Goal: Transaction & Acquisition: Purchase product/service

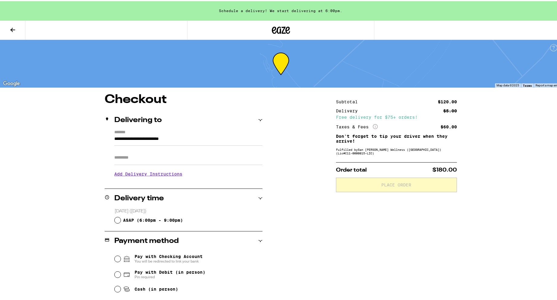
click at [203, 139] on input "**********" at bounding box center [188, 139] width 148 height 10
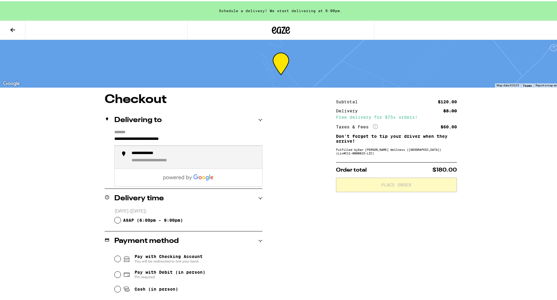
drag, startPoint x: 201, startPoint y: 139, endPoint x: 33, endPoint y: 135, distance: 167.9
click at [33, 135] on div "**********" at bounding box center [281, 171] width 562 height 343
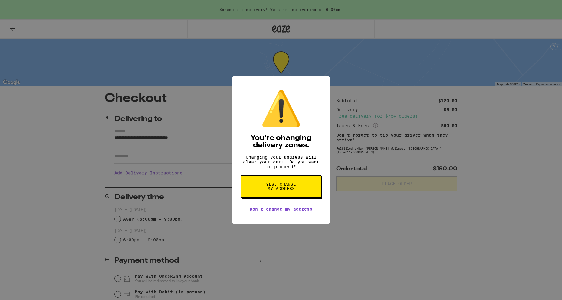
click at [270, 191] on span "Yes, change my address" at bounding box center [280, 186] width 31 height 8
type input "**********"
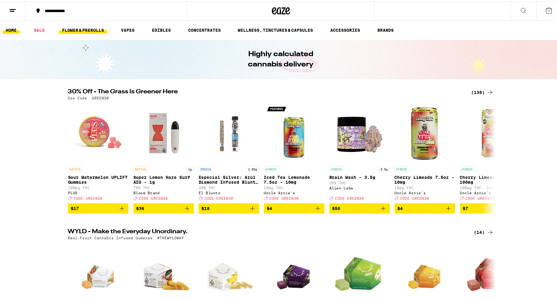
click at [84, 30] on link "FLOWER & PREROLLS" at bounding box center [83, 28] width 48 height 7
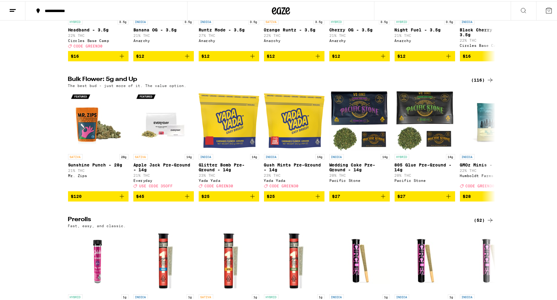
scroll to position [121, 0]
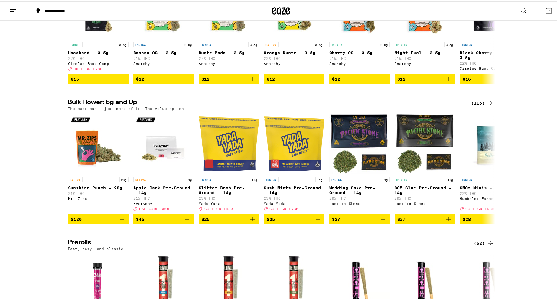
click at [483, 106] on div "(116)" at bounding box center [483, 101] width 22 height 7
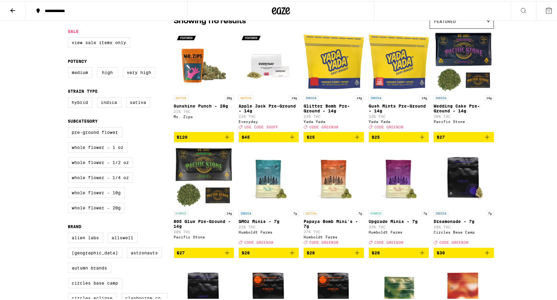
scroll to position [60, 0]
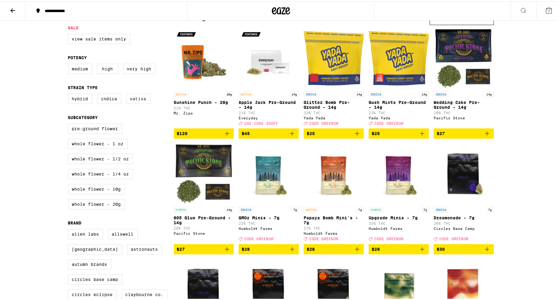
click at [135, 99] on label "Sativa" at bounding box center [138, 98] width 24 height 10
click at [70, 94] on input "Sativa" at bounding box center [69, 93] width 0 height 0
checkbox input "true"
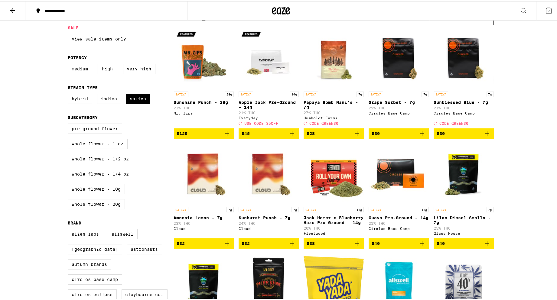
drag, startPoint x: 135, startPoint y: 99, endPoint x: 23, endPoint y: 120, distance: 113.9
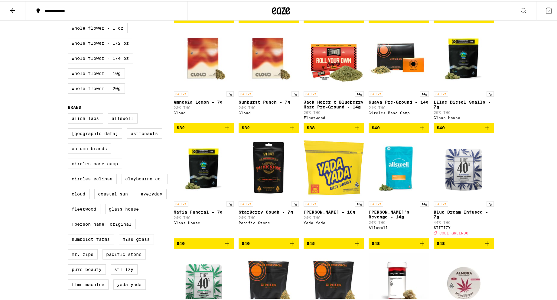
scroll to position [121, 0]
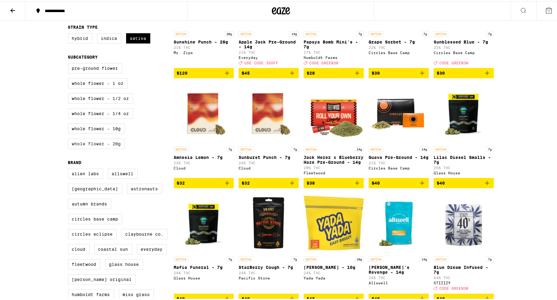
click at [82, 148] on label "Whole Flower - 20g" at bounding box center [96, 143] width 57 height 10
click at [70, 63] on input "Whole Flower - 20g" at bounding box center [69, 63] width 0 height 0
checkbox input "true"
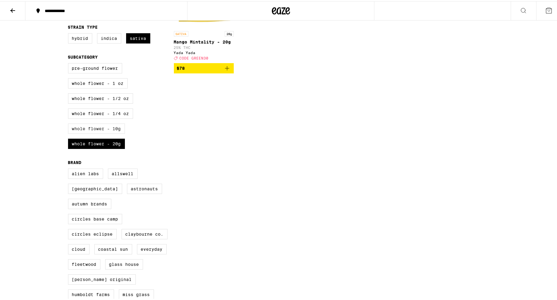
click at [84, 133] on label "Whole Flower - 10g" at bounding box center [96, 127] width 57 height 10
click at [70, 63] on input "Whole Flower - 10g" at bounding box center [69, 63] width 0 height 0
checkbox input "true"
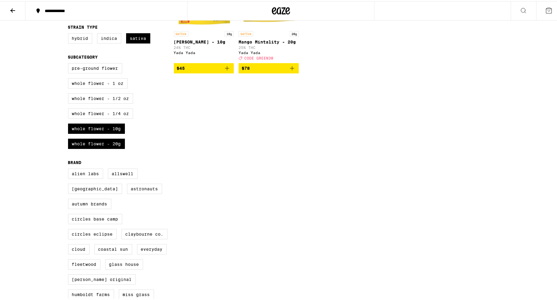
click at [86, 126] on div "Pre-ground Flower Whole Flower - 1 oz Whole Flower - 1/2 oz Whole Flower - 1/4 …" at bounding box center [121, 107] width 106 height 91
click at [87, 118] on label "Whole Flower - 1/4 oz" at bounding box center [100, 112] width 65 height 10
click at [70, 63] on input "Whole Flower - 1/4 oz" at bounding box center [69, 63] width 0 height 0
checkbox input "true"
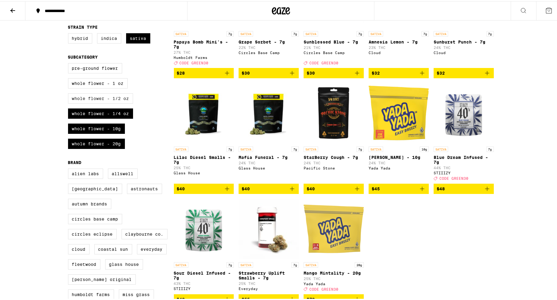
click at [81, 103] on label "Whole Flower - 1/2 oz" at bounding box center [100, 97] width 65 height 10
click at [70, 63] on input "Whole Flower - 1/2 oz" at bounding box center [69, 63] width 0 height 0
checkbox input "true"
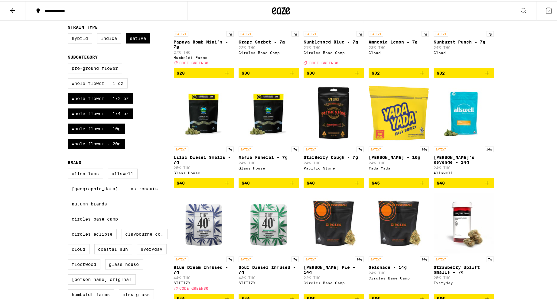
click at [89, 86] on label "Whole Flower - 1 oz" at bounding box center [98, 82] width 60 height 10
click at [70, 63] on input "Whole Flower - 1 oz" at bounding box center [69, 63] width 0 height 0
checkbox input "true"
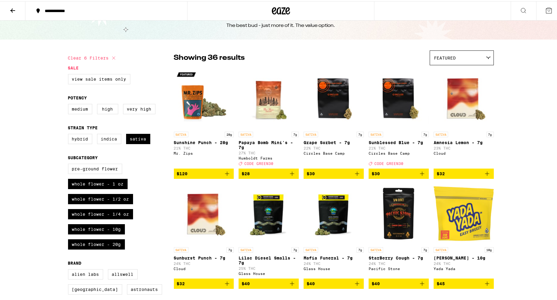
scroll to position [30, 0]
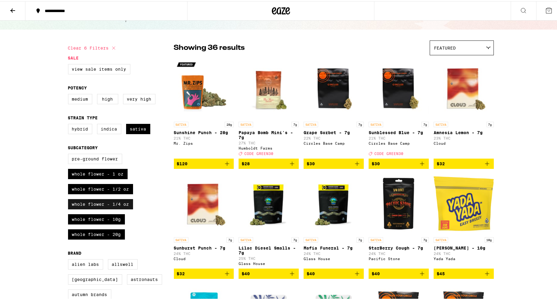
click at [105, 208] on label "Whole Flower - 1/4 oz" at bounding box center [100, 203] width 65 height 10
click at [70, 154] on input "Whole Flower - 1/4 oz" at bounding box center [69, 154] width 0 height 0
checkbox input "false"
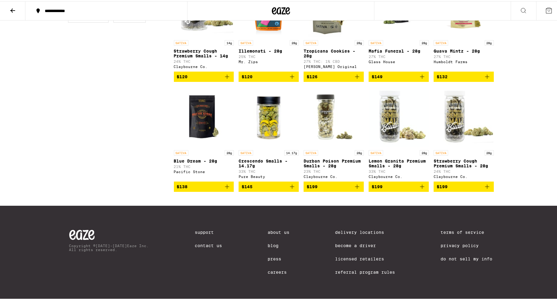
scroll to position [463, 0]
click at [342, 120] on img "Open page for Durban Poison Premium Smalls - 28g from Claybourne Co." at bounding box center [334, 116] width 60 height 60
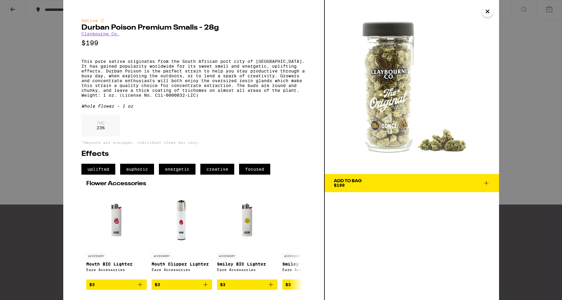
click at [351, 186] on div "Add To Bag $199" at bounding box center [348, 183] width 28 height 8
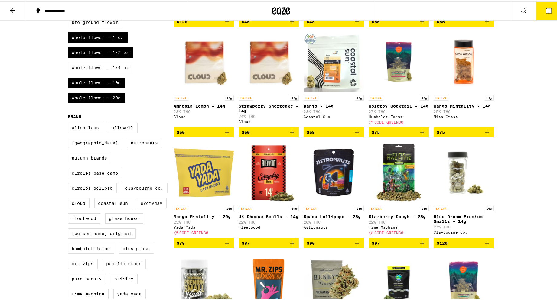
scroll to position [181, 0]
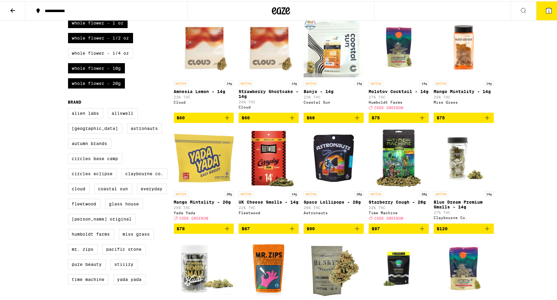
click at [463, 231] on span "$120" at bounding box center [464, 227] width 54 height 7
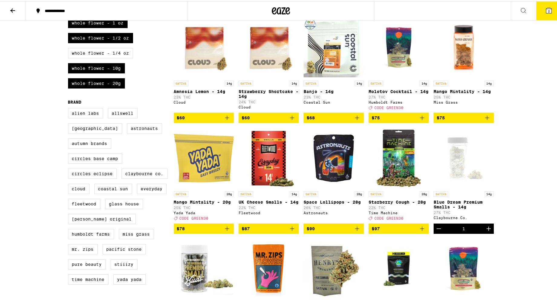
click at [439, 231] on icon "Decrement" at bounding box center [438, 227] width 7 height 7
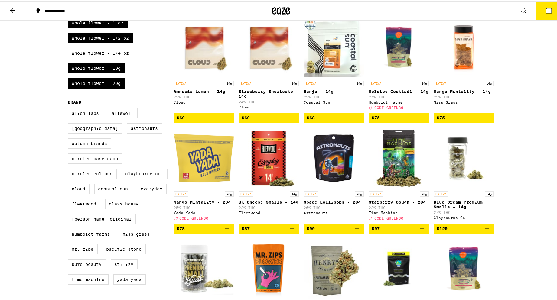
click at [537, 7] on button "1" at bounding box center [548, 9] width 25 height 19
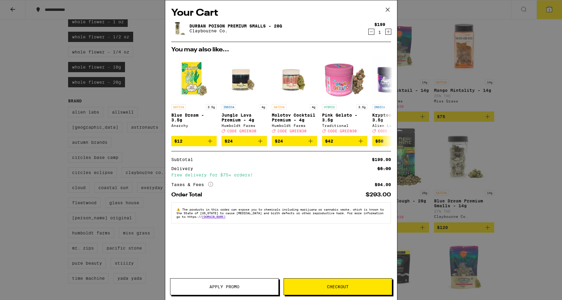
click at [388, 13] on icon at bounding box center [387, 9] width 9 height 9
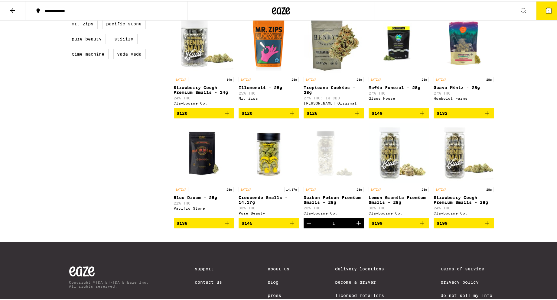
scroll to position [463, 0]
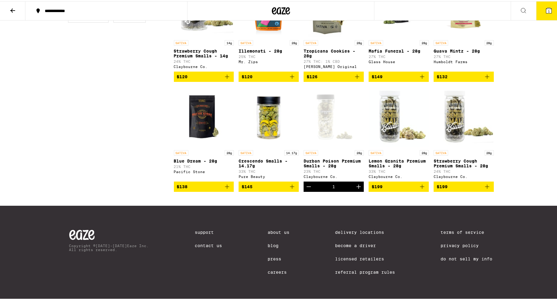
click at [305, 184] on icon "Decrement" at bounding box center [308, 185] width 7 height 7
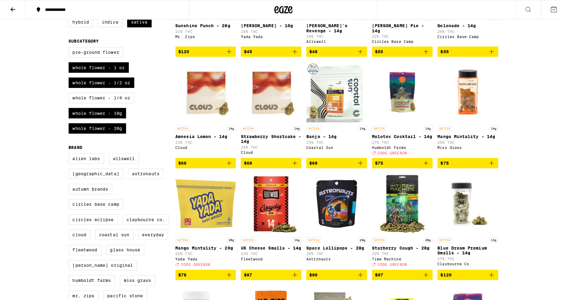
scroll to position [151, 0]
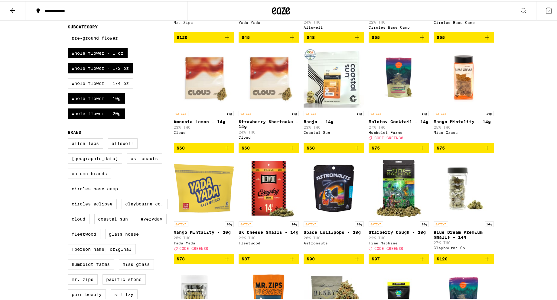
click at [473, 262] on span "$120" at bounding box center [464, 257] width 54 height 7
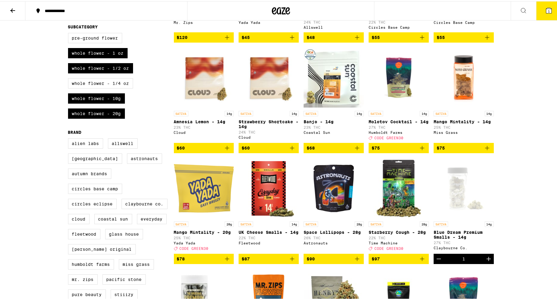
click at [544, 2] on button "1" at bounding box center [548, 9] width 25 height 19
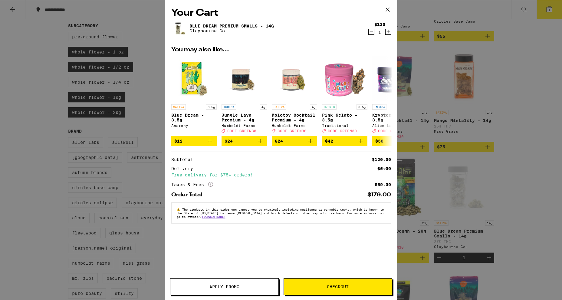
click at [309, 288] on span "Checkout" at bounding box center [338, 287] width 108 height 4
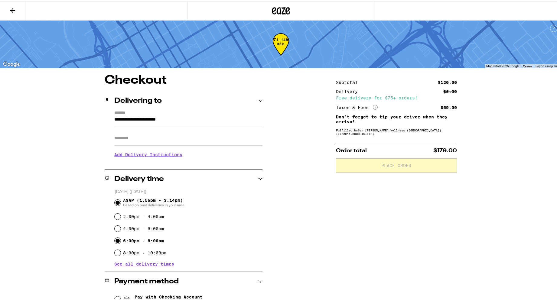
click at [115, 243] on input "6:00pm - 8:00pm" at bounding box center [118, 240] width 6 height 6
radio input "true"
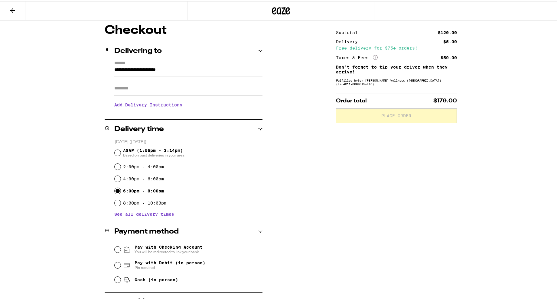
scroll to position [83, 0]
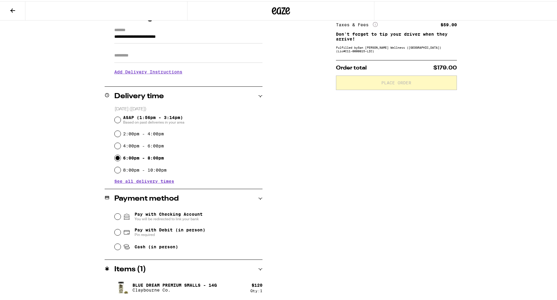
click at [132, 242] on div "Cash (in person)" at bounding box center [189, 245] width 148 height 13
click at [135, 245] on span "Cash (in person)" at bounding box center [157, 245] width 44 height 5
click at [121, 245] on input "Cash (in person)" at bounding box center [118, 246] width 6 height 6
radio input "true"
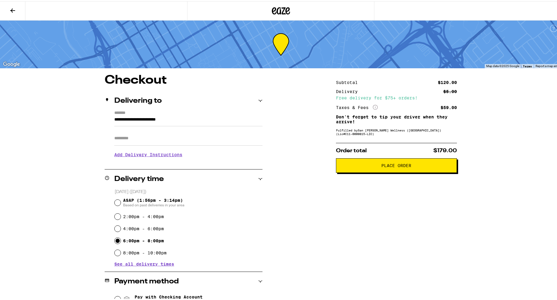
drag, startPoint x: 196, startPoint y: 134, endPoint x: 193, endPoint y: 138, distance: 4.9
click at [193, 136] on input "Apt/Suite" at bounding box center [188, 137] width 148 height 15
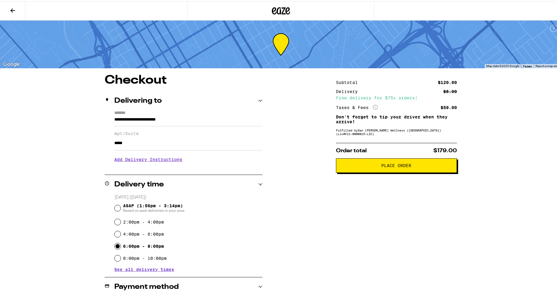
type input "*****"
click at [361, 167] on span "Place Order" at bounding box center [396, 164] width 111 height 4
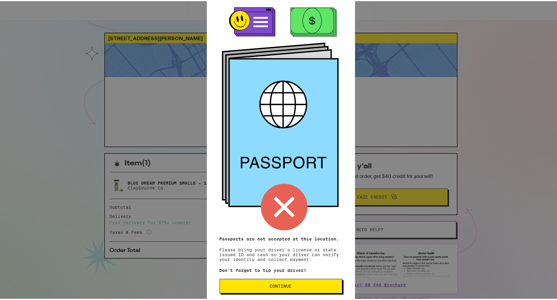
scroll to position [18, 0]
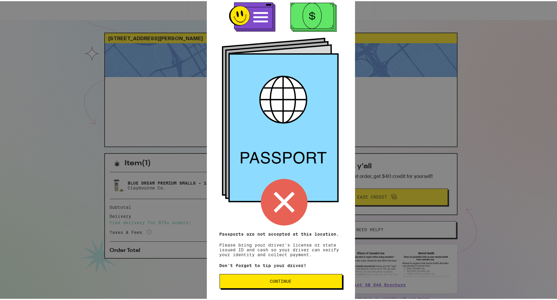
click at [315, 287] on button "Continue" at bounding box center [281, 280] width 123 height 15
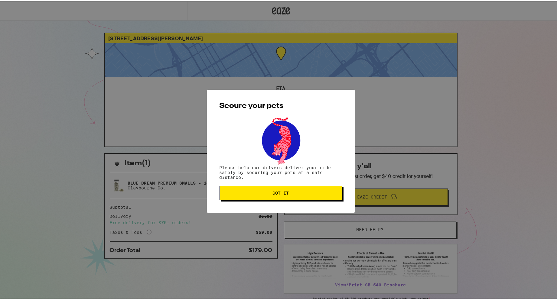
click at [303, 197] on button "Got it" at bounding box center [281, 192] width 123 height 15
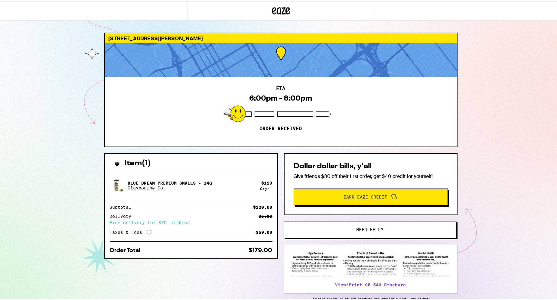
drag, startPoint x: 479, startPoint y: 163, endPoint x: 476, endPoint y: 164, distance: 3.0
click at [479, 164] on div "333 S 15th St San Jose 95112 ETA 6:00pm - 8:00pm Order received Item ( 1 ) Blue…" at bounding box center [281, 165] width 562 height 330
drag, startPoint x: 529, startPoint y: 0, endPoint x: 47, endPoint y: 99, distance: 492.5
click at [47, 100] on div "333 S 15th St San Jose 95112 ETA 6:00pm - 8:00pm Order received Item ( 1 ) Blue…" at bounding box center [281, 165] width 562 height 330
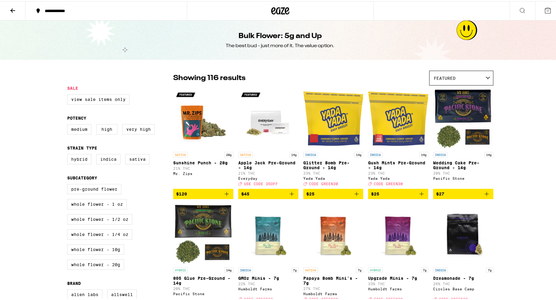
click at [544, 10] on icon at bounding box center [547, 9] width 7 height 7
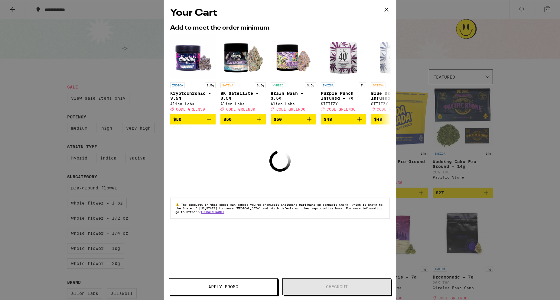
click at [387, 13] on icon at bounding box center [386, 9] width 9 height 9
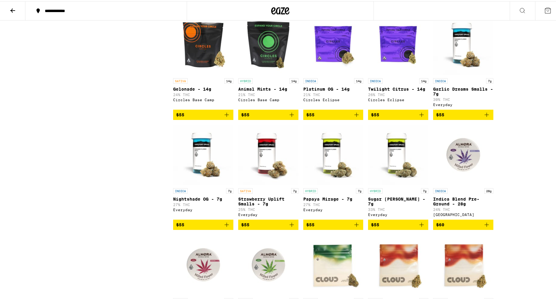
scroll to position [2652, 0]
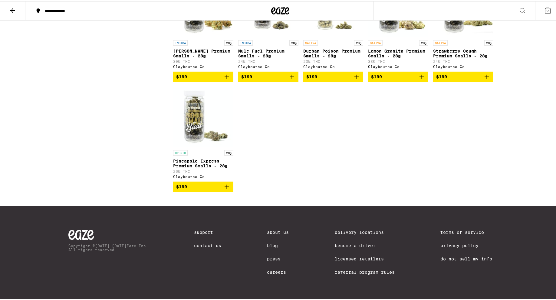
click at [198, 243] on link "Contact Us" at bounding box center [207, 244] width 27 height 5
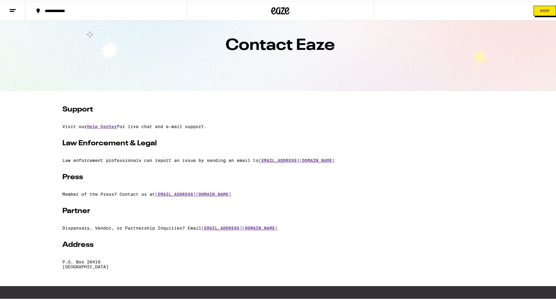
scroll to position [30, 0]
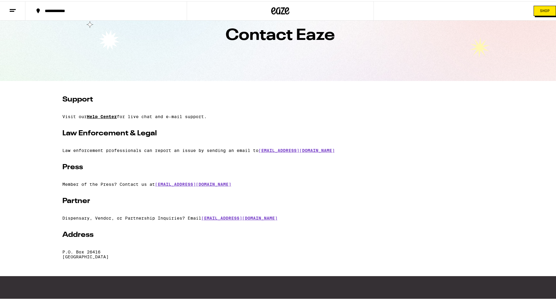
click at [107, 116] on link "Help Center" at bounding box center [102, 115] width 30 height 5
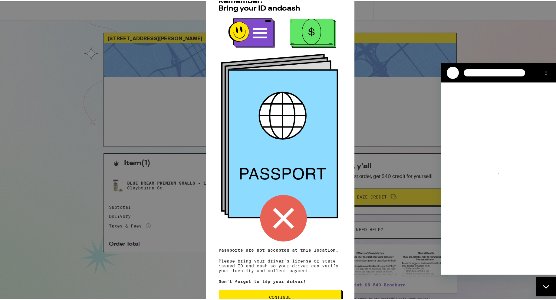
click at [489, 269] on div "Loading conversation" at bounding box center [497, 179] width 115 height 192
click at [325, 297] on span "Continue" at bounding box center [280, 296] width 113 height 4
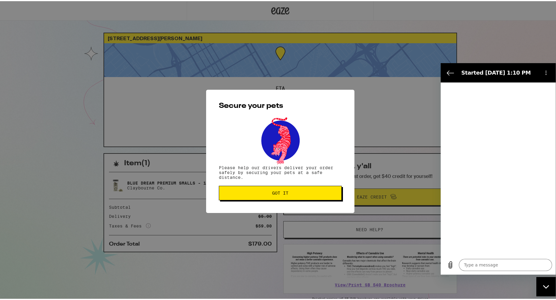
type textarea "x"
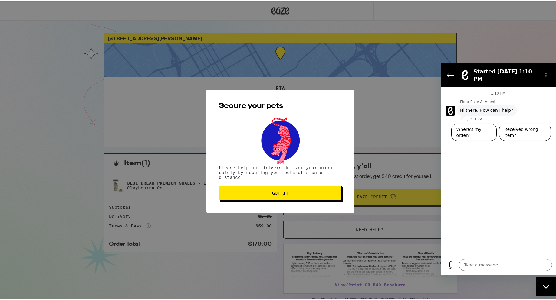
click at [258, 194] on span "Got it" at bounding box center [280, 192] width 113 height 4
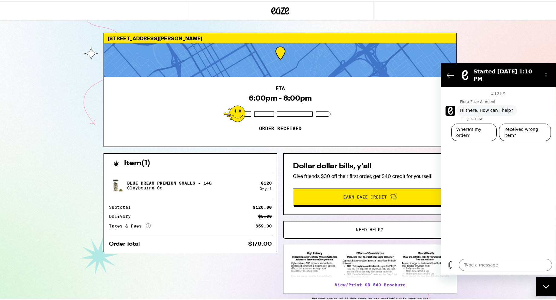
drag, startPoint x: 476, startPoint y: 255, endPoint x: 475, endPoint y: 259, distance: 4.0
click at [476, 256] on div "1:10 PM Flora Eaze AI Agent Flora Eaze AI Agent says: Hi there. How can I help?…" at bounding box center [497, 181] width 115 height 188
click at [476, 260] on textarea at bounding box center [505, 265] width 93 height 12
type textarea "i"
type textarea "x"
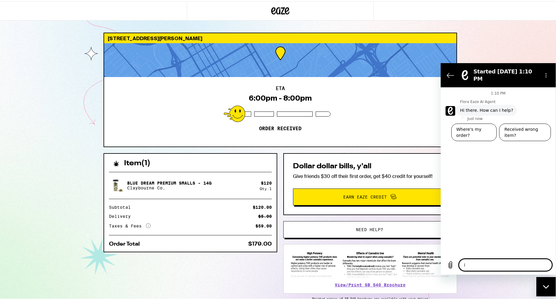
type textarea "i"
type textarea "x"
type textarea "i p"
type textarea "x"
type textarea "i pl"
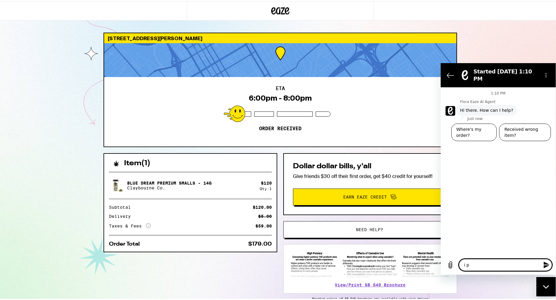
type textarea "x"
type textarea "i pla"
type textarea "x"
type textarea "i pl"
type textarea "x"
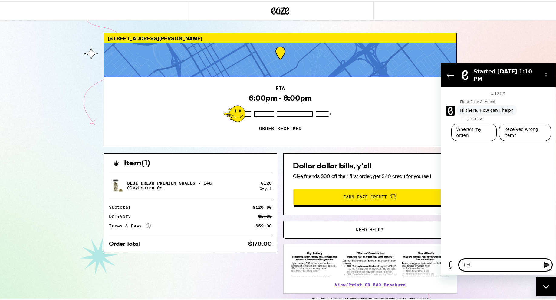
type textarea "i p"
type textarea "x"
type textarea "i"
type textarea "x"
type textarea "i j"
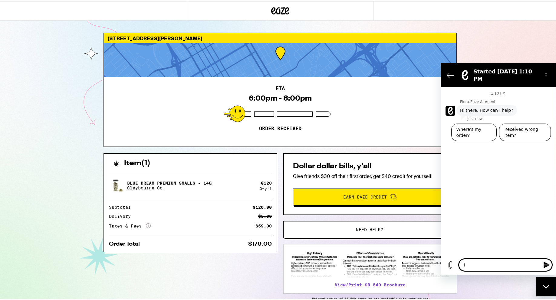
type textarea "x"
type textarea "i ju"
type textarea "x"
type textarea "i juu"
type textarea "x"
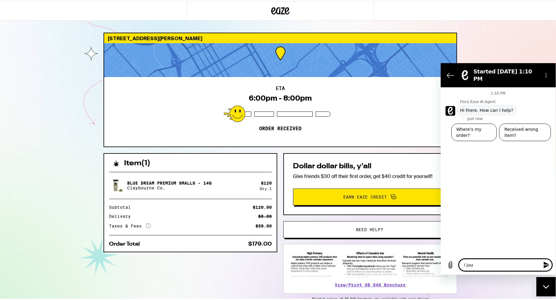
type textarea "i juuu"
type textarea "x"
type textarea "i juuus"
type textarea "x"
type textarea "i juuust"
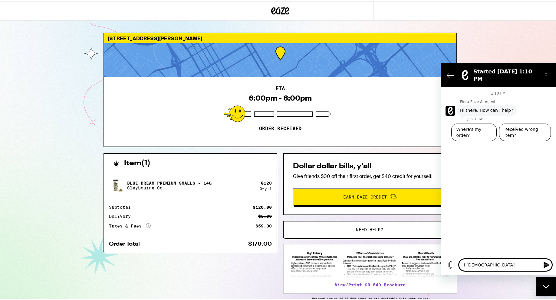
type textarea "x"
type textarea "i juuust"
type textarea "x"
type textarea "i juuust p"
type textarea "x"
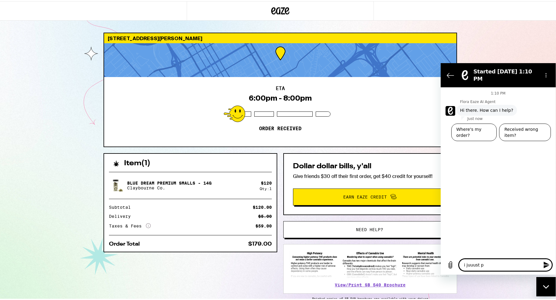
type textarea "i juuust pl"
type textarea "x"
type textarea "i juuust pla"
type textarea "x"
type textarea "i juuust plac"
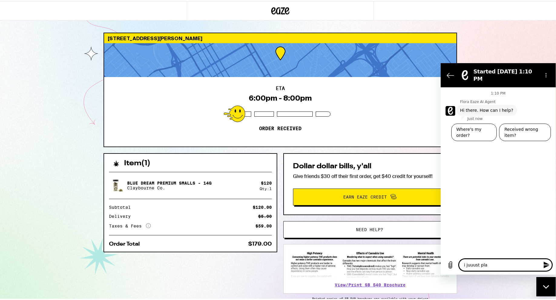
type textarea "x"
type textarea "i juuust place"
type textarea "x"
type textarea "i juuust placed"
type textarea "x"
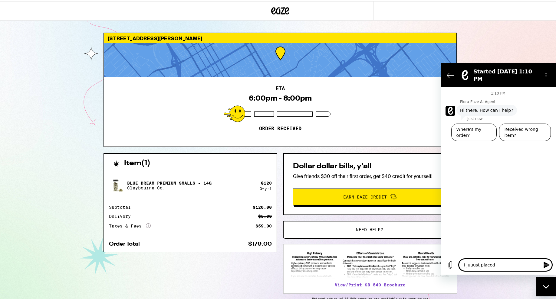
type textarea "i juuust placed"
type textarea "x"
type textarea "i juuust placed a"
type textarea "x"
type textarea "i juuust placed an"
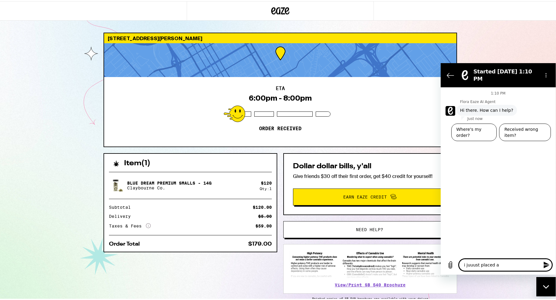
type textarea "x"
type textarea "i juuust placed an"
type textarea "x"
type textarea "i juuust placed an o"
type textarea "x"
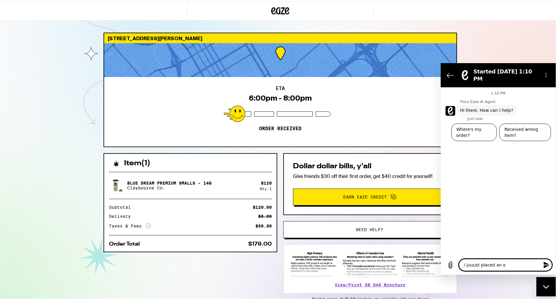
type textarea "i juuust placed an or"
type textarea "x"
type textarea "i juuust placed an ore"
type textarea "x"
type textarea "i juuust placed an oree"
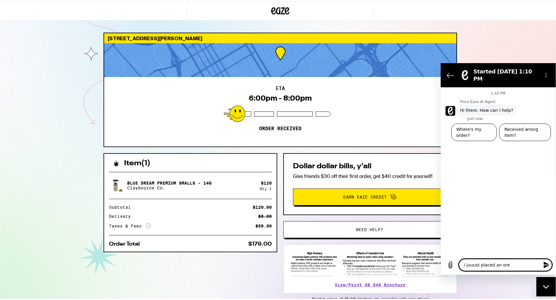
type textarea "x"
type textarea "i juuust placed an oreer"
type textarea "x"
type textarea "i juuust placed an oreer"
type textarea "x"
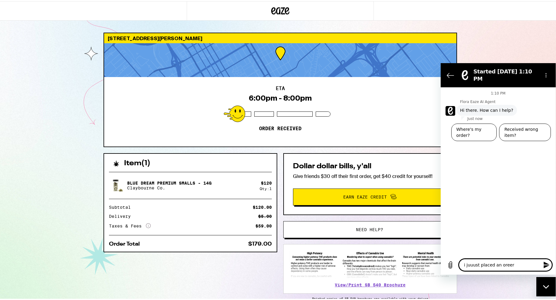
type textarea "i juuust placed an oreer"
type textarea "x"
type textarea "i juuust placed an oree"
type textarea "x"
type textarea "i juuust placed an ore"
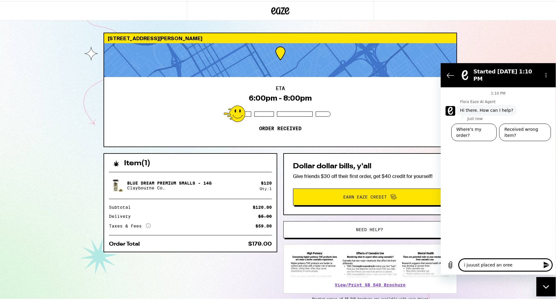
type textarea "x"
type textarea "i juuust placed an or"
type textarea "x"
type textarea "i juuust placed an ord"
type textarea "x"
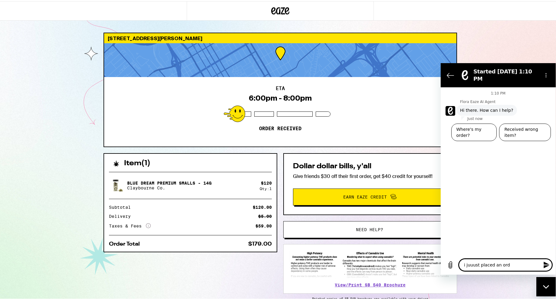
type textarea "i juuust placed an orde"
type textarea "x"
type textarea "i juuust placed an order"
type textarea "x"
type textarea "i juuust placed an order"
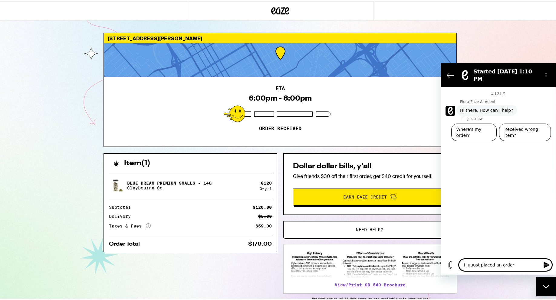
type textarea "x"
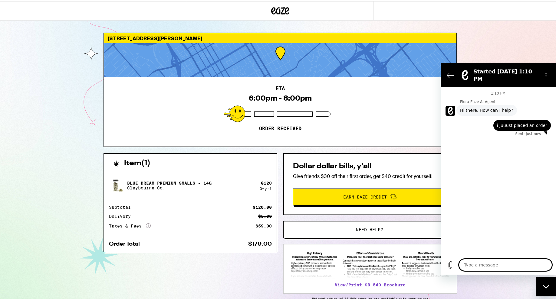
type textarea "a"
type textarea "x"
type textarea "an"
type textarea "x"
type textarea "and"
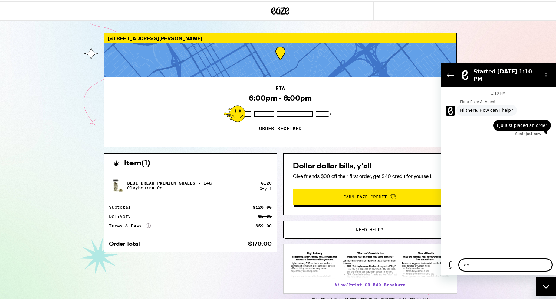
type textarea "x"
type textarea "and"
type textarea "x"
type textarea "and i"
type textarea "x"
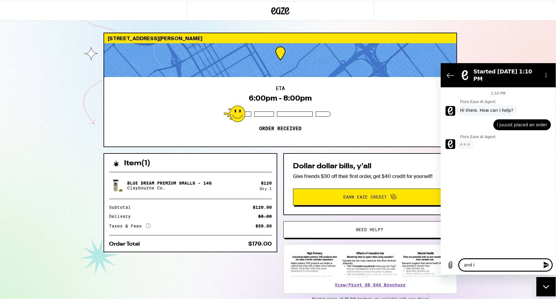
type textarea "and i"
type textarea "x"
type textarea "and i w"
type textarea "x"
type textarea "and i wa"
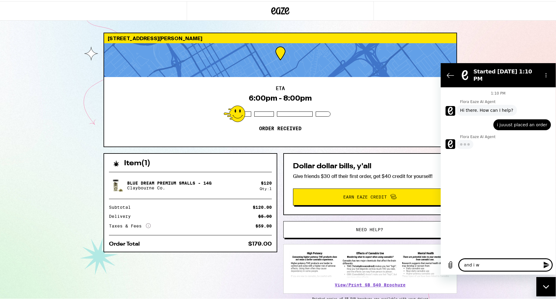
type textarea "x"
type textarea "and i was"
type textarea "x"
type textarea "and i was"
type textarea "x"
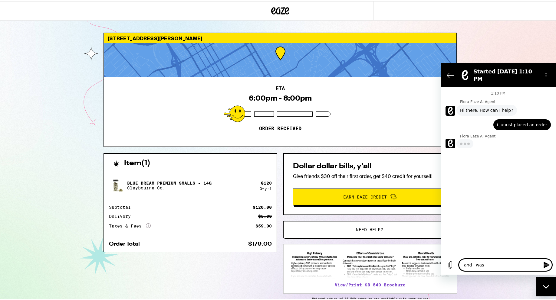
type textarea "and i was c"
type textarea "x"
type textarea "and i was cu"
type textarea "x"
type textarea "and i was cur"
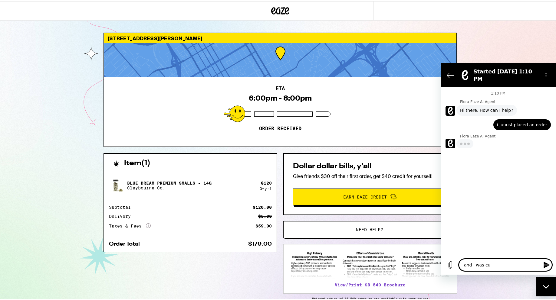
type textarea "x"
type textarea "and i was curi"
type textarea "x"
type textarea "and i was curio"
type textarea "x"
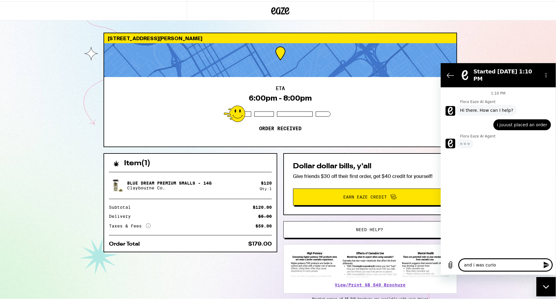
type textarea "and i was curiou"
type textarea "x"
type textarea "and i was curious"
type textarea "x"
type textarea "and i was curious"
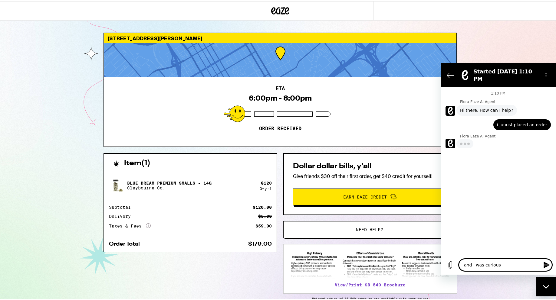
type textarea "x"
type textarea "and i was curious i"
type textarea "x"
type textarea "and i was curious if"
type textarea "x"
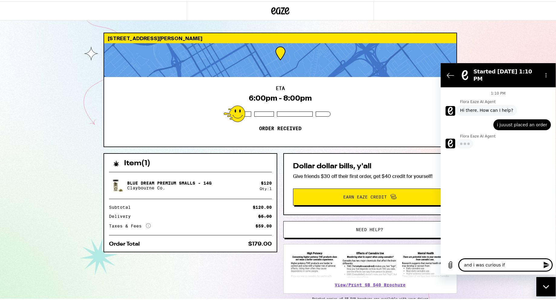
type textarea "and i was curious if"
type textarea "x"
type textarea "and i was curious if i"
type textarea "x"
type textarea "and i was curious if i"
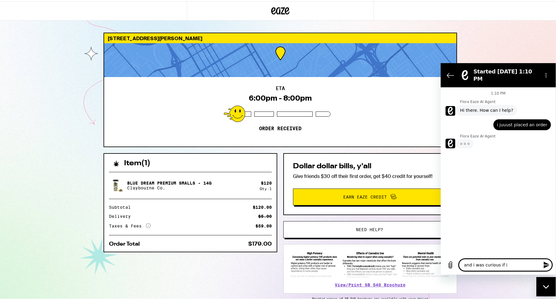
type textarea "x"
type textarea "and i was curious if i c"
type textarea "x"
type textarea "and i was curious if i ca"
type textarea "x"
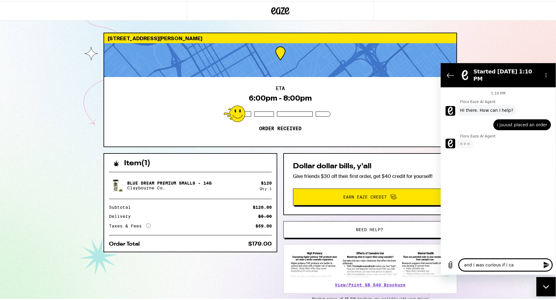
type textarea "and i was curious if i can"
type textarea "x"
type textarea "and i was curious if i can"
type textarea "x"
type textarea "and i was curious if i can g"
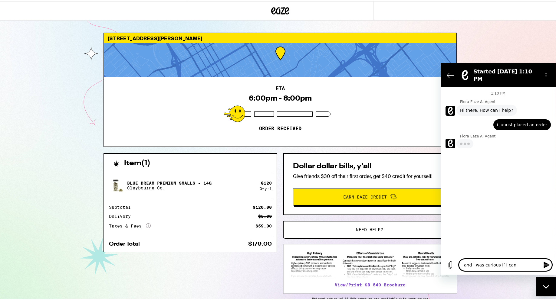
type textarea "x"
type textarea "and i was curious if i can"
type textarea "x"
type textarea "and i was curious if i can f"
type textarea "x"
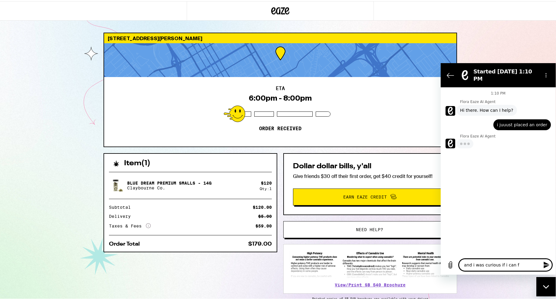
type textarea "and i was curious if i can fh"
type textarea "x"
type textarea "and i was curious if i can fha"
type textarea "x"
type textarea "and i was curious if i can fhan"
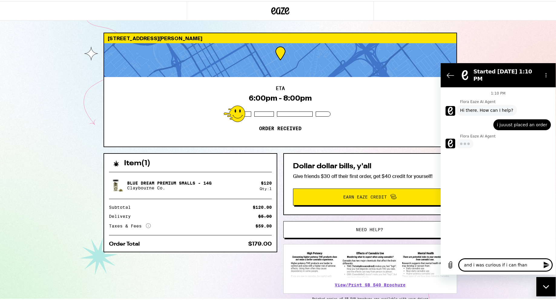
type textarea "x"
type textarea "and i was curious if i can fha"
type textarea "x"
type textarea "and i was curious if i can fh"
type textarea "x"
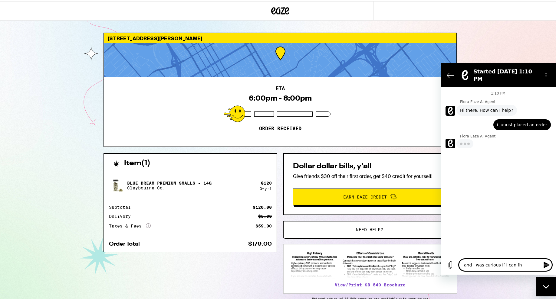
type textarea "and i was curious if i can f"
type textarea "x"
type textarea "and i was curious if i can"
type textarea "x"
type textarea "and i was curious if i can c"
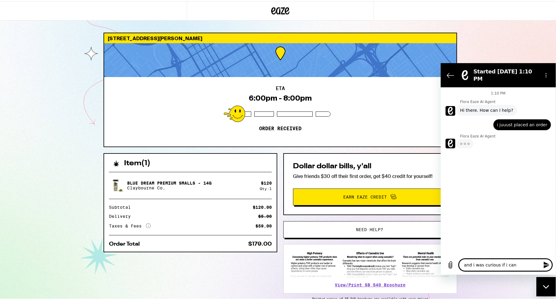
type textarea "x"
type textarea "and i was curious if i can ch"
type textarea "x"
type textarea "and i was curious if i can cha"
type textarea "x"
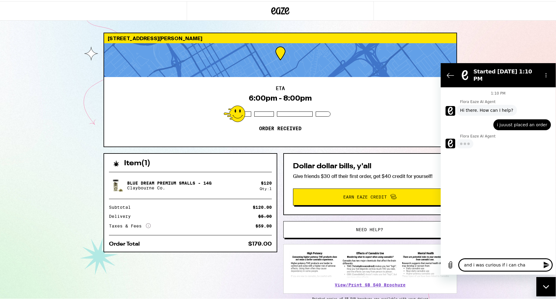
type textarea "and i was curious if i can chag"
type textarea "x"
type textarea "and i was curious if i can cha"
type textarea "x"
type textarea "and i was curious if i can chan"
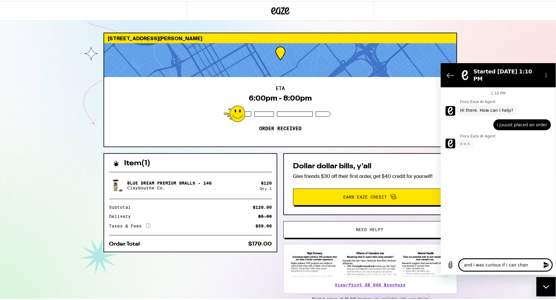
type textarea "x"
type textarea "and i was curious if i can chang"
type textarea "x"
type textarea "and i was curious if i can change"
type textarea "x"
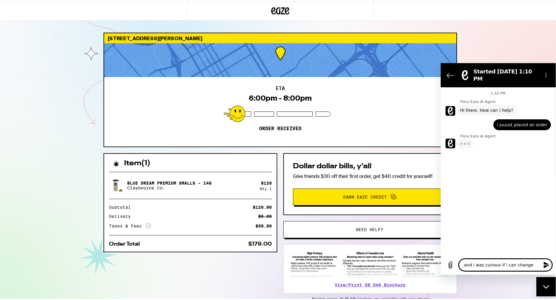
type textarea "and i was curious if i can change"
type textarea "x"
type textarea "and i was curious if i can change t"
type textarea "x"
type textarea "and i was curious if i can change th"
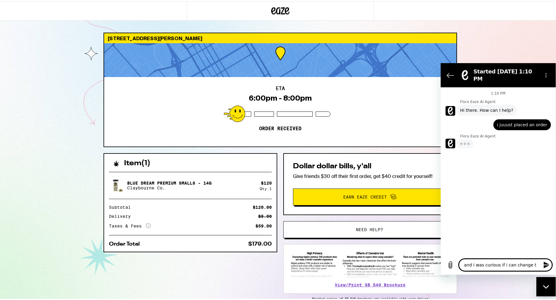
type textarea "x"
type textarea "and i was curious if i can change the"
type textarea "x"
type textarea "and i was curious if i can change the"
type textarea "x"
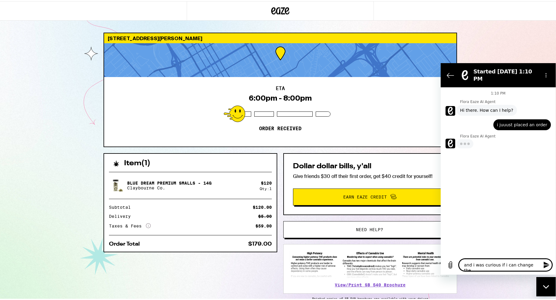
type textarea "and i was curious if i can change the d"
type textarea "x"
type textarea "and i was curious if i can change the do"
type textarea "x"
type textarea "and i was curious if i can change the dor"
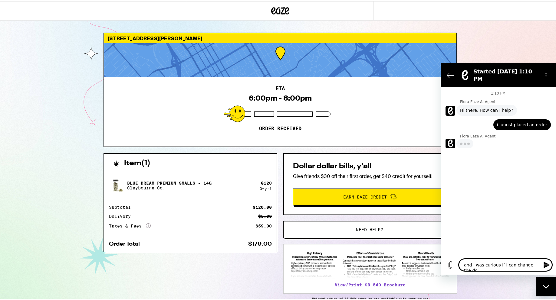
type textarea "x"
type textarea "and i was curious if i can change the dorp"
type textarea "x"
type textarea "and i was curious if i can change the dorp"
type textarea "x"
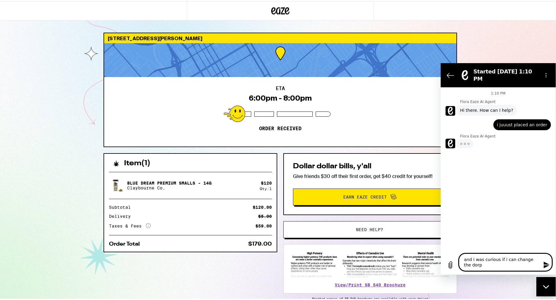
type textarea "and i was curious if i can change the dorp o"
type textarea "x"
type textarea "and i was curious if i can change the dorp of"
type textarea "x"
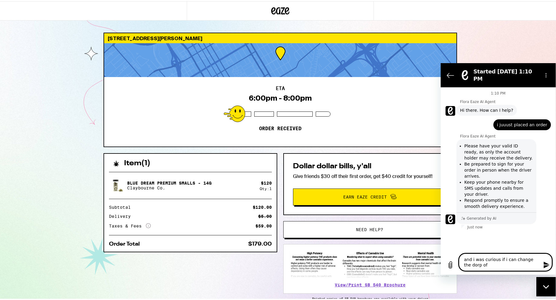
type textarea "and i was curious if i can change the dorp off"
type textarea "x"
type textarea "and i was curious if i can change the dorp off"
type textarea "x"
type textarea "and i was curious if i can change the dorp off"
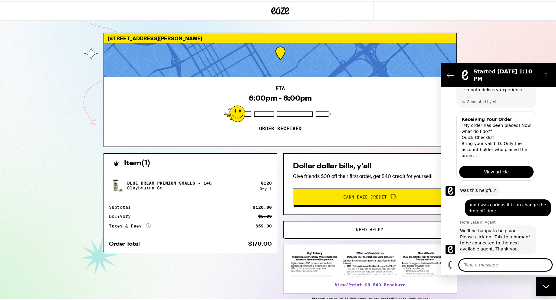
scroll to position [132, 0]
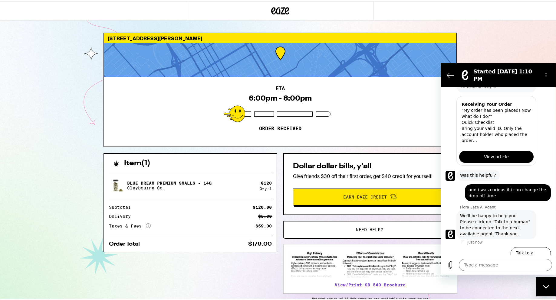
click at [508, 274] on div "Type a message x" at bounding box center [497, 265] width 115 height 19
click at [521, 247] on button "Talk to a human" at bounding box center [530, 256] width 40 height 18
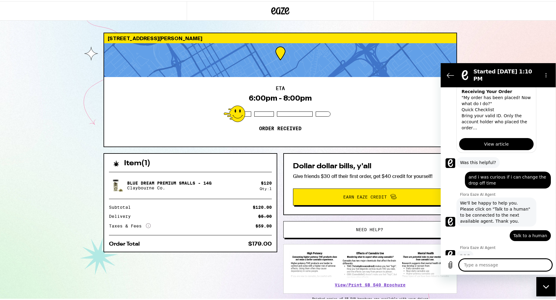
scroll to position [144, 0]
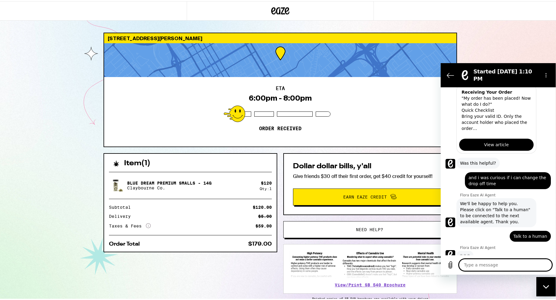
click at [498, 264] on textarea at bounding box center [505, 265] width 93 height 12
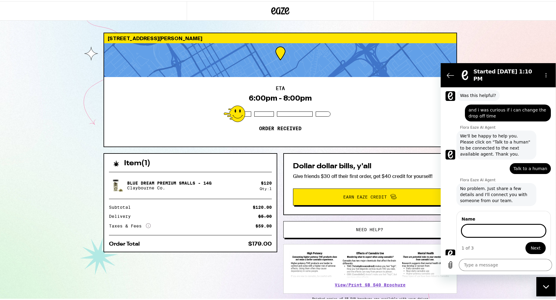
scroll to position [211, 0]
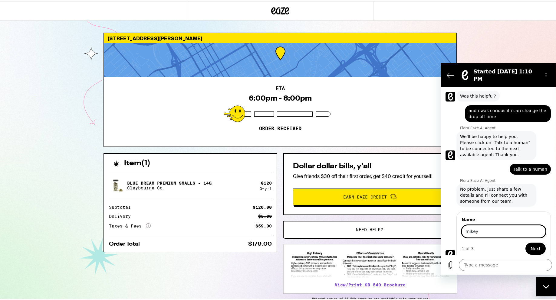
click at [525, 243] on button "Next" at bounding box center [535, 249] width 20 height 12
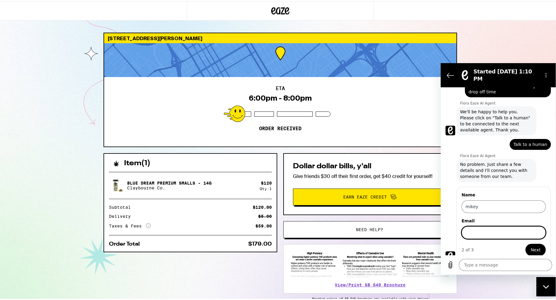
scroll to position [237, 0]
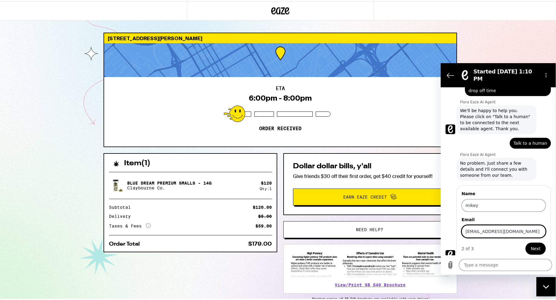
click at [525, 243] on button "Next" at bounding box center [535, 249] width 20 height 12
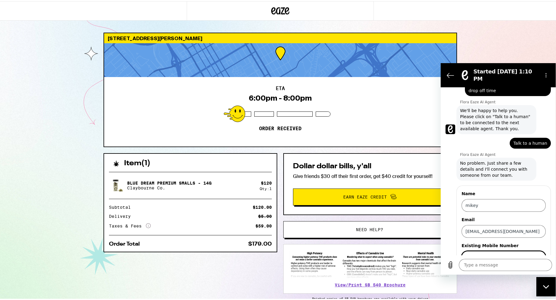
scroll to position [263, 0]
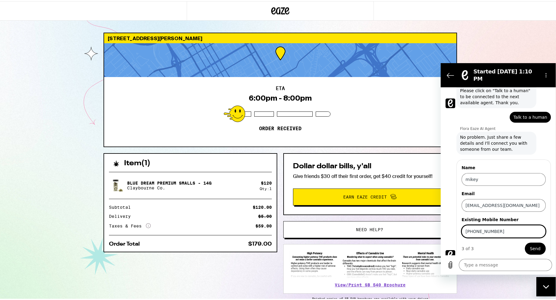
click at [524, 243] on button "Send" at bounding box center [534, 249] width 21 height 12
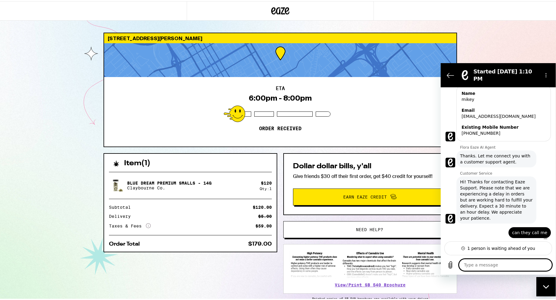
scroll to position [344, 0]
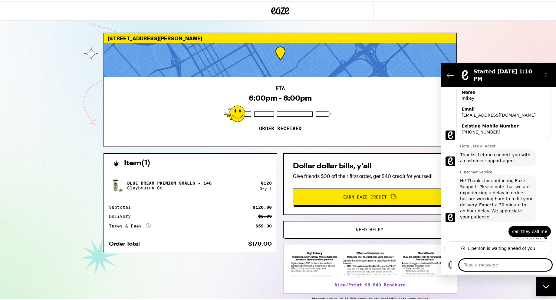
click at [319, 220] on button "Need help?" at bounding box center [369, 228] width 172 height 17
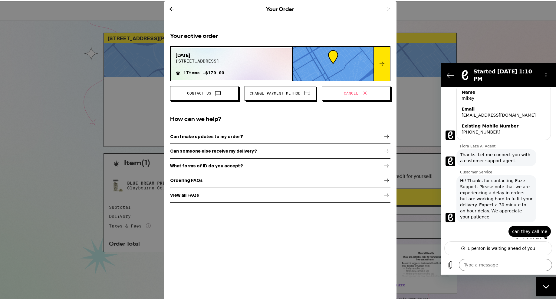
click at [374, 73] on div at bounding box center [381, 63] width 16 height 34
click at [254, 87] on button "Change Payment Method" at bounding box center [279, 92] width 71 height 15
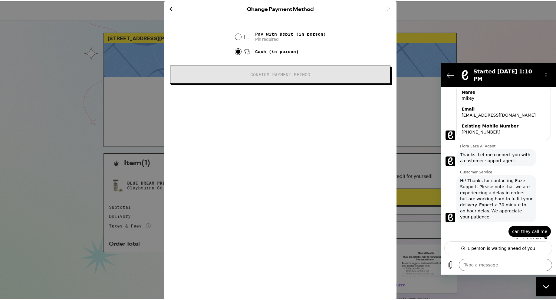
click at [172, 5] on icon at bounding box center [171, 7] width 7 height 7
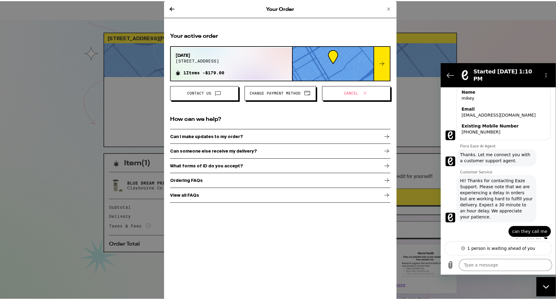
click at [216, 91] on icon at bounding box center [217, 91] width 7 height 7
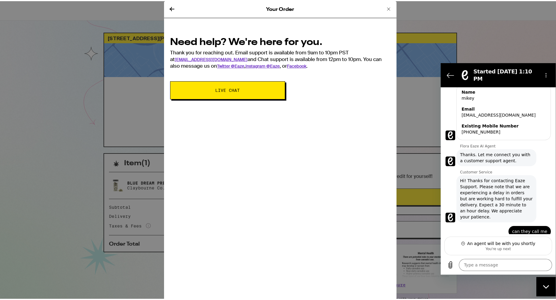
scroll to position [348, 0]
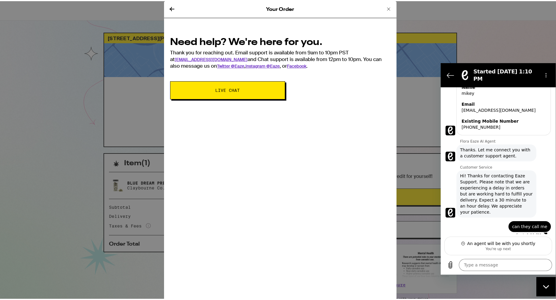
click at [168, 6] on icon at bounding box center [171, 7] width 7 height 7
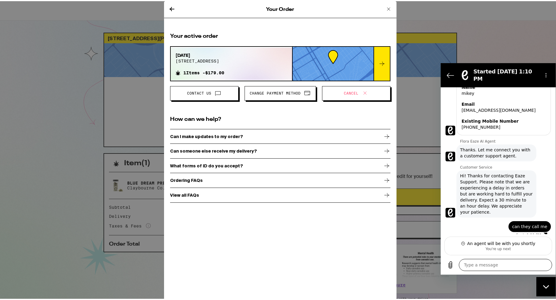
click at [475, 265] on textarea at bounding box center [505, 265] width 93 height 12
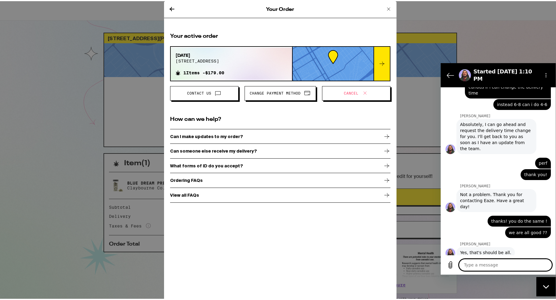
scroll to position [589, 0]
